Goal: Navigation & Orientation: Find specific page/section

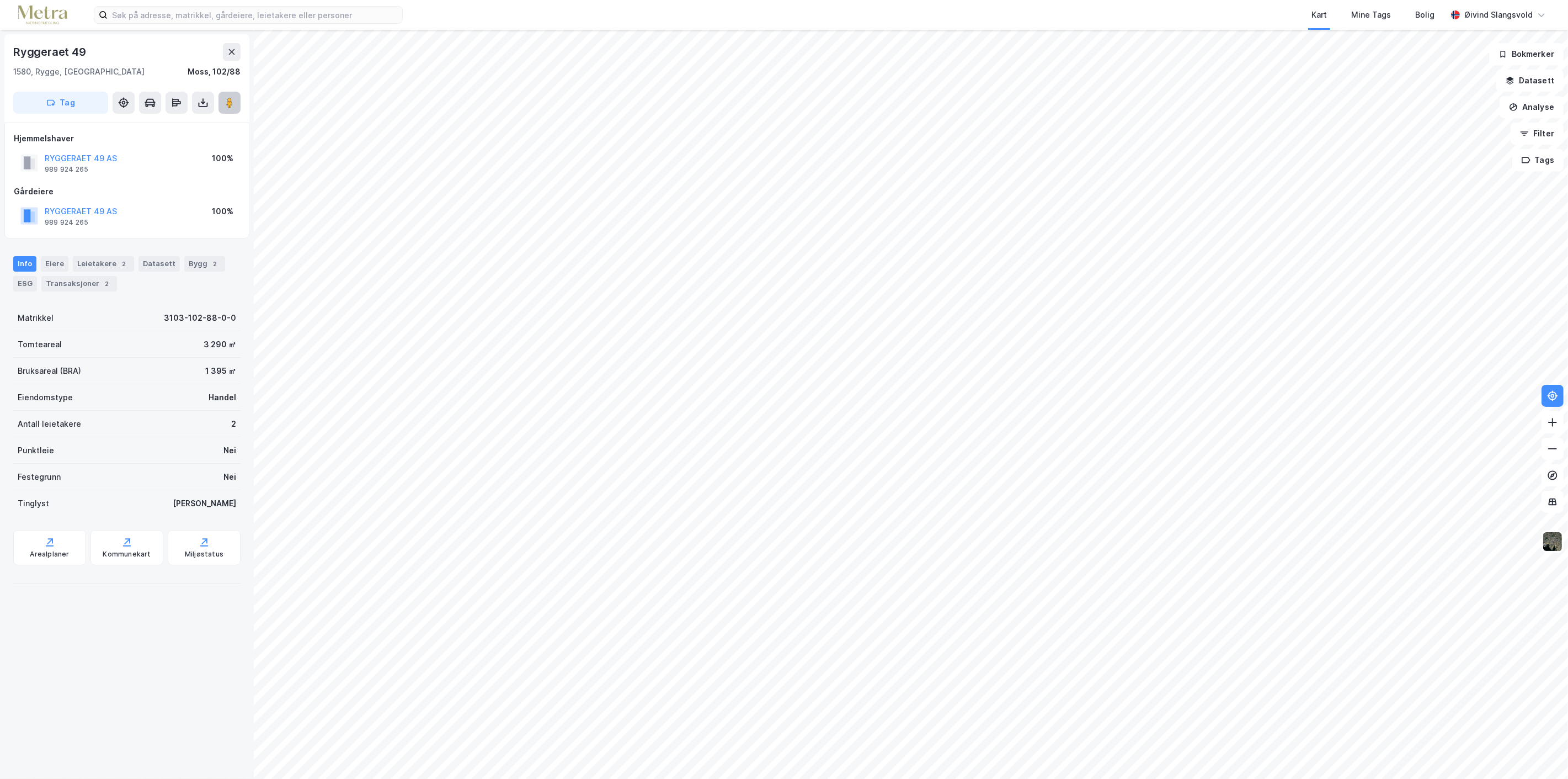
click at [230, 104] on image at bounding box center [229, 103] width 7 height 11
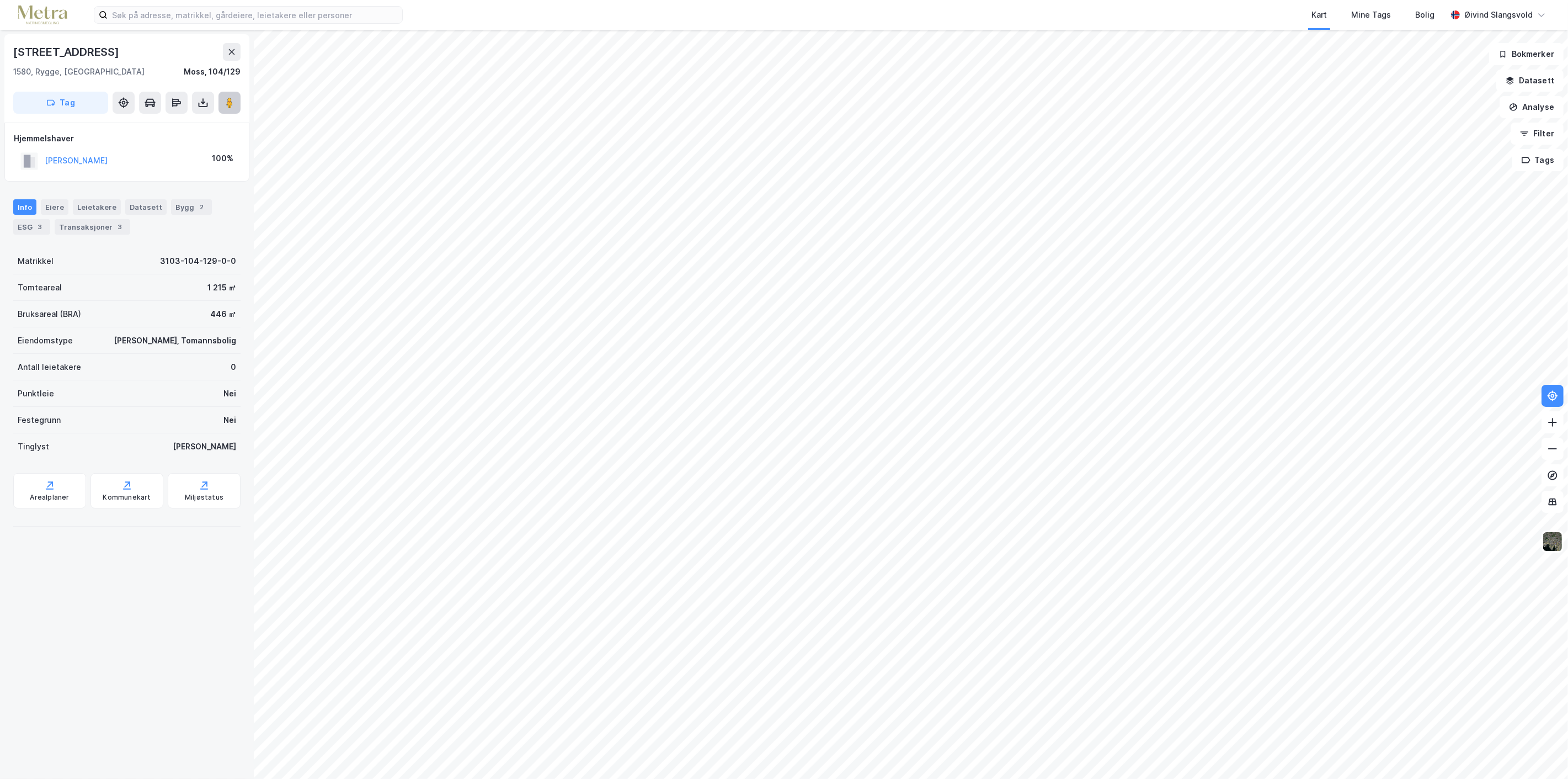
click at [229, 103] on image at bounding box center [229, 103] width 7 height 11
